Goal: Task Accomplishment & Management: Manage account settings

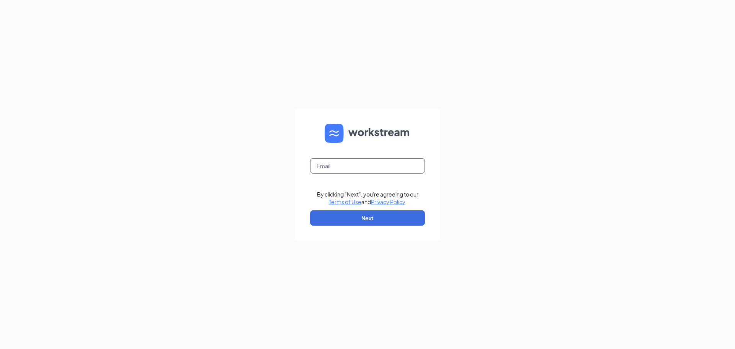
click at [375, 166] on input "text" at bounding box center [367, 165] width 115 height 15
type input "[EMAIL_ADDRESS][DOMAIN_NAME]"
click at [369, 219] on button "Next" at bounding box center [367, 217] width 115 height 15
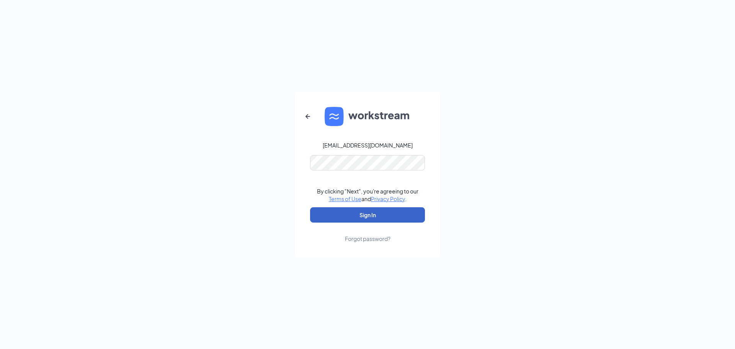
click at [377, 215] on button "Sign In" at bounding box center [367, 214] width 115 height 15
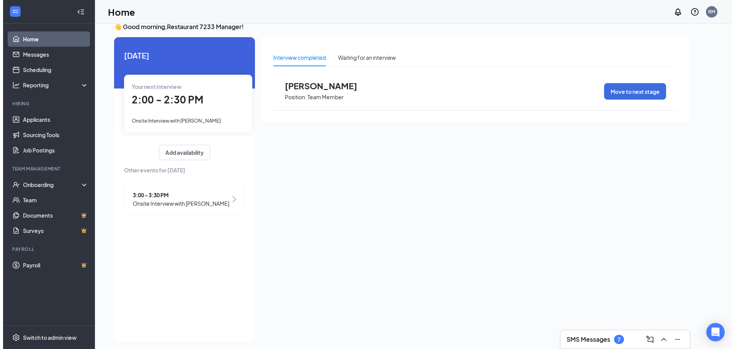
scroll to position [16, 0]
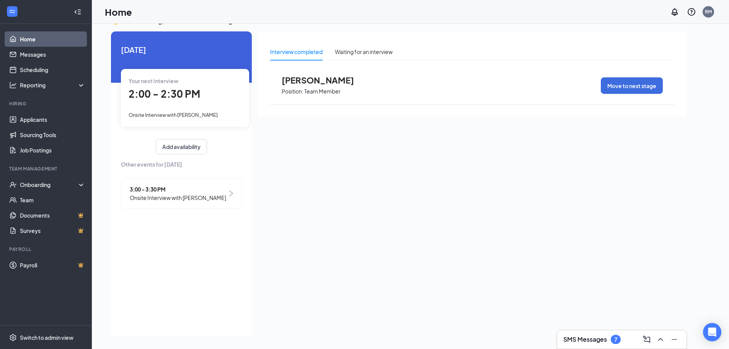
click at [150, 100] on span "2:00 - 2:30 PM" at bounding box center [165, 93] width 72 height 13
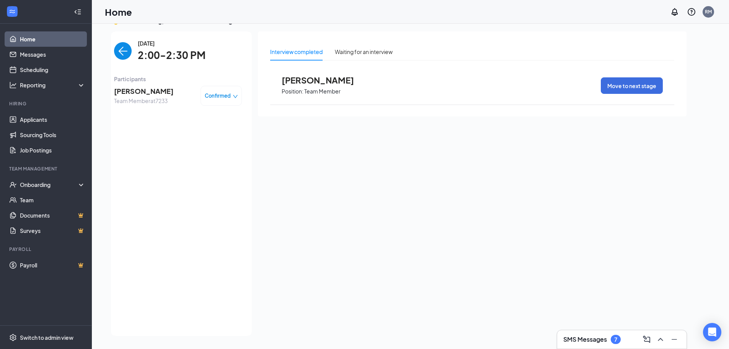
click at [165, 98] on span "Team Member at 7233" at bounding box center [143, 100] width 59 height 8
click at [199, 96] on div "[PERSON_NAME] Team Member at 7233 Confirmed" at bounding box center [178, 96] width 128 height 20
click at [227, 99] on span "Confirmed" at bounding box center [218, 96] width 26 height 8
click at [137, 99] on span "Team Member at 7233" at bounding box center [143, 100] width 59 height 8
click at [135, 92] on span "[PERSON_NAME]" at bounding box center [143, 91] width 59 height 11
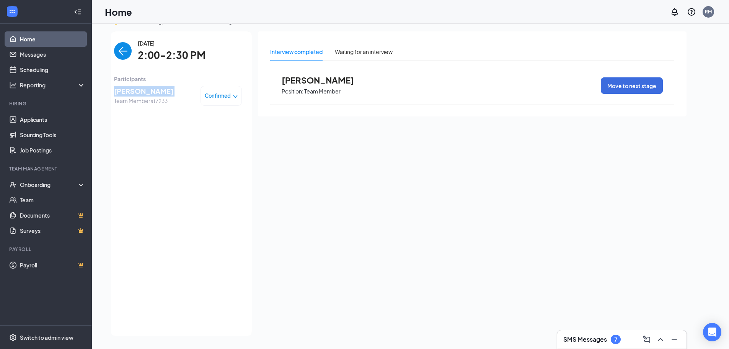
click at [135, 92] on span "[PERSON_NAME]" at bounding box center [143, 91] width 59 height 11
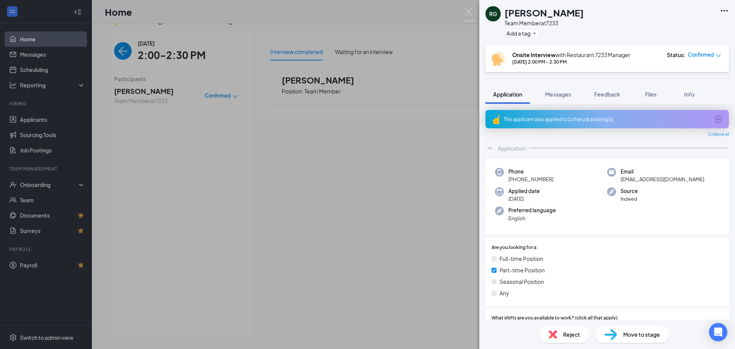
click at [276, 145] on div "RG [PERSON_NAME] Team Member at 7233 Add a tag Onsite Interview with Restaurant…" at bounding box center [367, 174] width 735 height 349
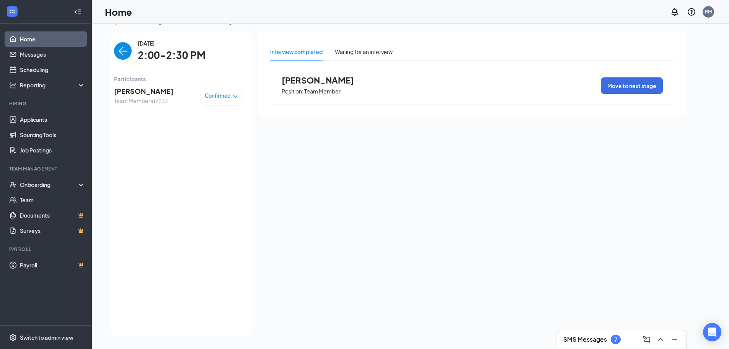
click at [80, 12] on icon "Collapse" at bounding box center [78, 12] width 8 height 8
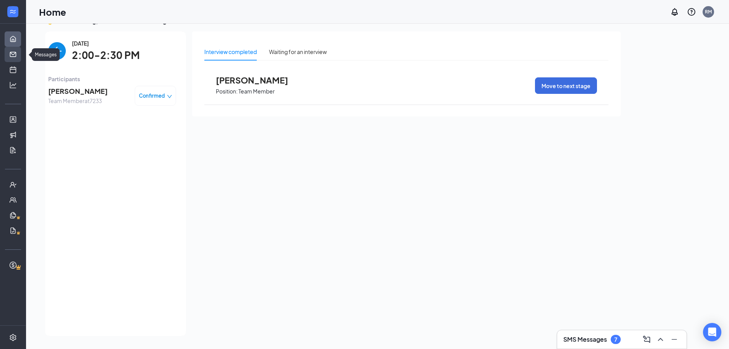
click at [20, 50] on link "Messages" at bounding box center [24, 54] width 8 height 15
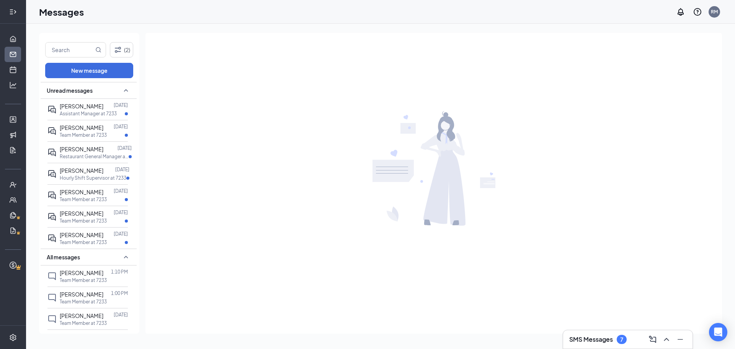
click at [10, 9] on div at bounding box center [12, 11] width 15 height 15
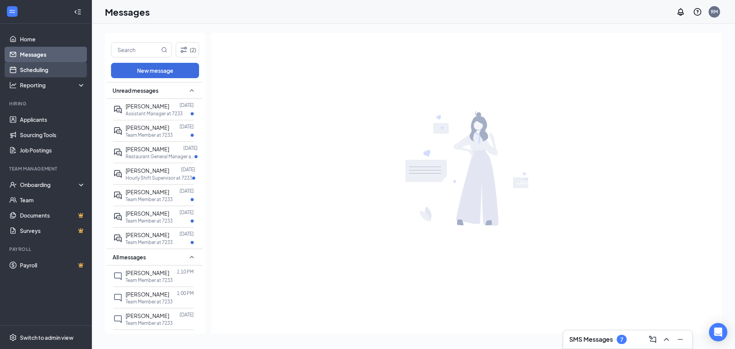
click at [35, 74] on link "Scheduling" at bounding box center [52, 69] width 65 height 15
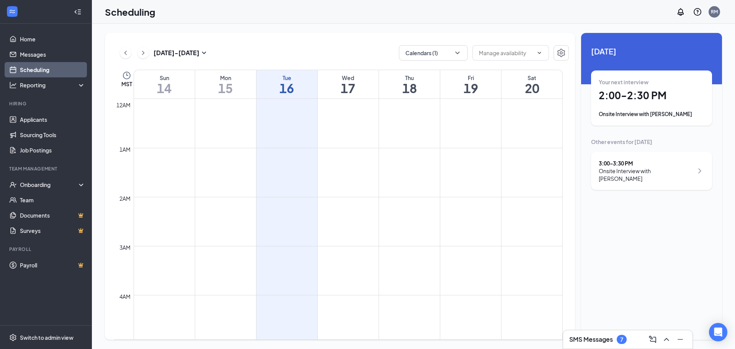
scroll to position [376, 0]
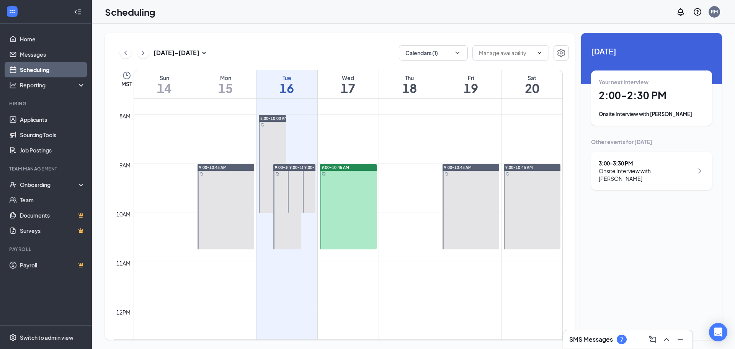
click at [233, 117] on td at bounding box center [348, 120] width 429 height 12
click at [303, 114] on td at bounding box center [348, 120] width 429 height 12
click at [340, 111] on td at bounding box center [348, 108] width 429 height 12
click at [471, 155] on td at bounding box center [348, 157] width 429 height 12
click at [424, 155] on td at bounding box center [348, 157] width 429 height 12
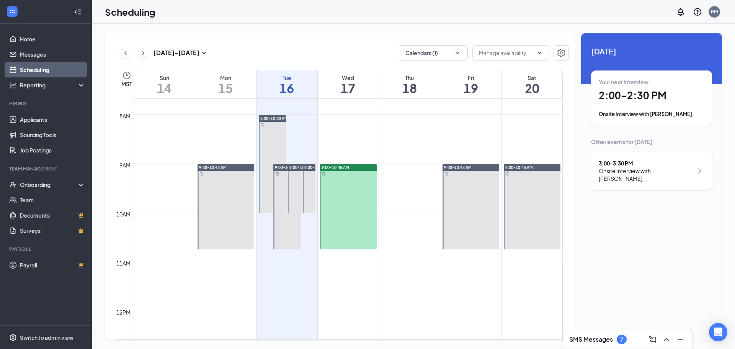
click at [367, 146] on td at bounding box center [348, 145] width 429 height 12
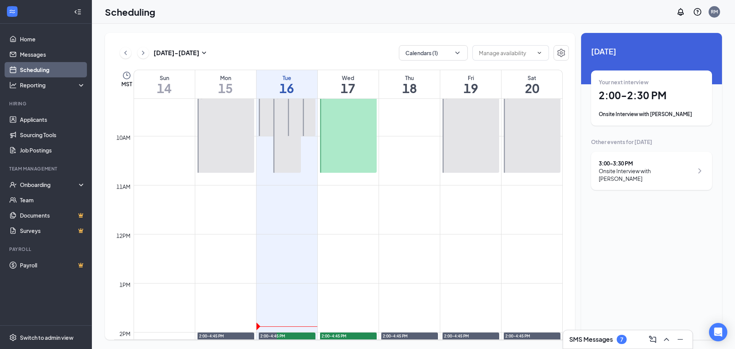
scroll to position [606, 0]
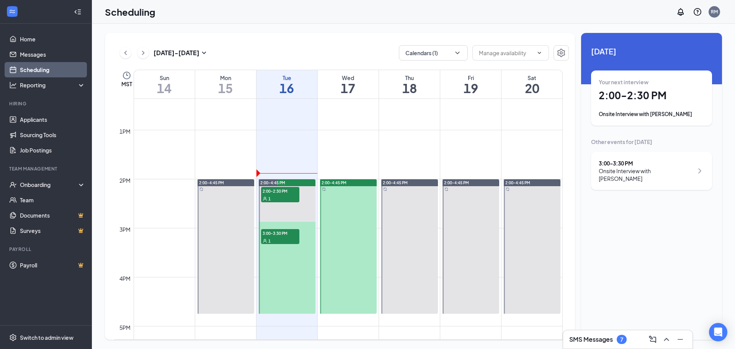
drag, startPoint x: 275, startPoint y: 236, endPoint x: 414, endPoint y: 161, distance: 157.7
click at [416, 158] on td at bounding box center [348, 160] width 429 height 12
click at [285, 240] on link "2:00-4:45 PM 2:00-2:30 PM 1 3:00-3:30 PM 1" at bounding box center [286, 246] width 59 height 135
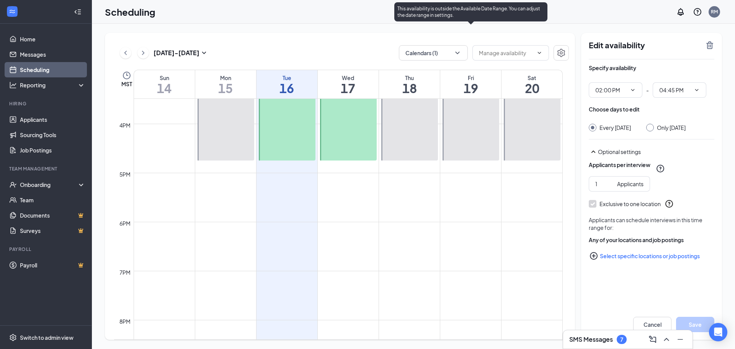
scroll to position [682, 0]
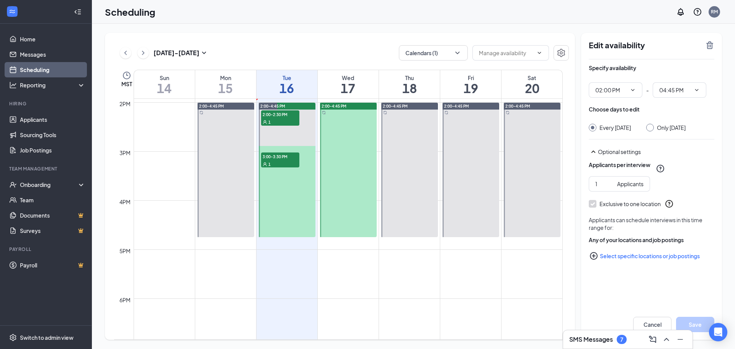
click at [306, 84] on h1 "16" at bounding box center [286, 88] width 61 height 13
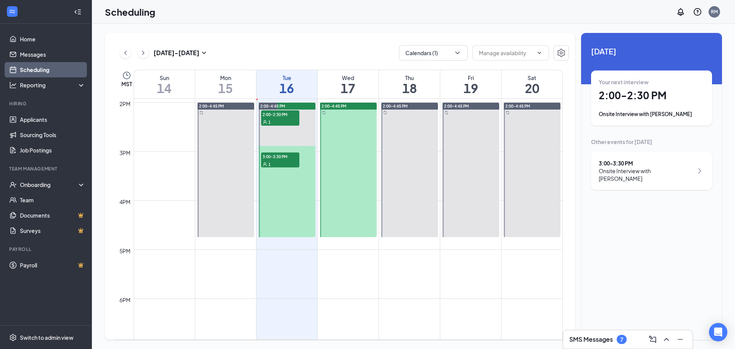
click at [348, 92] on h1 "17" at bounding box center [348, 88] width 61 height 13
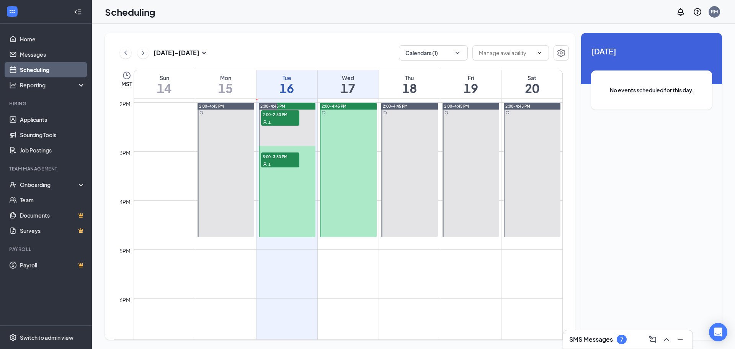
click at [319, 131] on div "2:00-4:45 PM" at bounding box center [347, 169] width 59 height 135
click at [345, 132] on div at bounding box center [348, 170] width 57 height 134
